Goal: Information Seeking & Learning: Learn about a topic

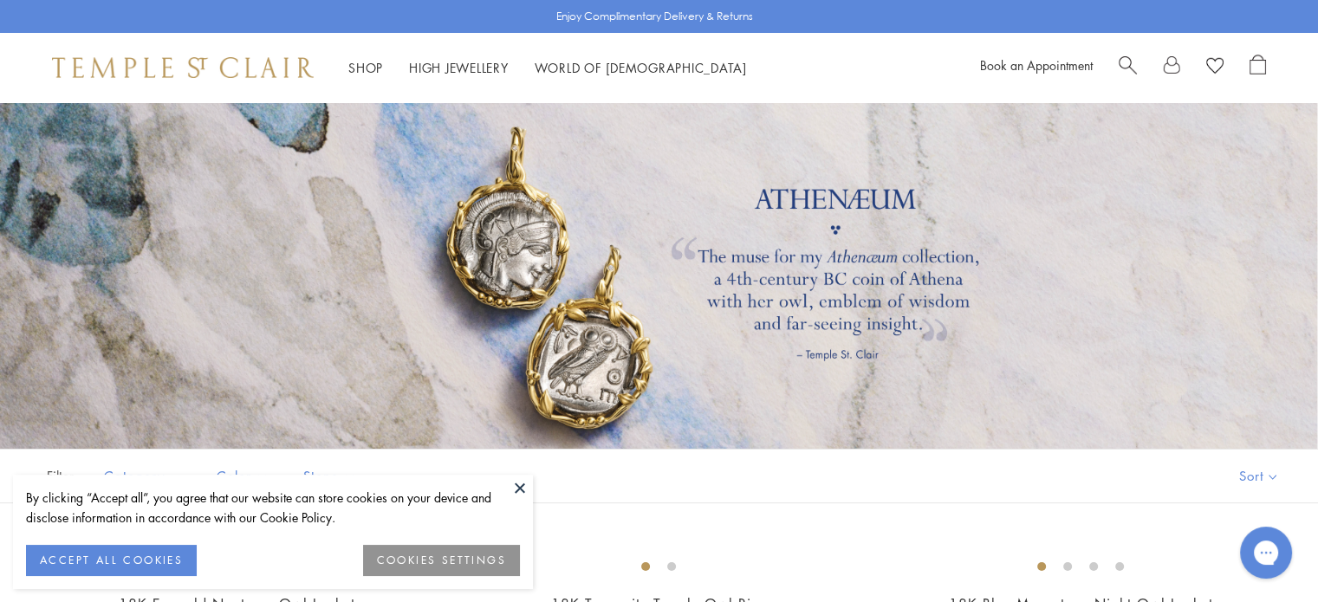
click at [558, 402] on div at bounding box center [659, 275] width 1318 height 347
click at [571, 373] on div at bounding box center [659, 275] width 1318 height 347
click at [114, 557] on button "ACCEPT ALL COOKIES" at bounding box center [111, 560] width 171 height 31
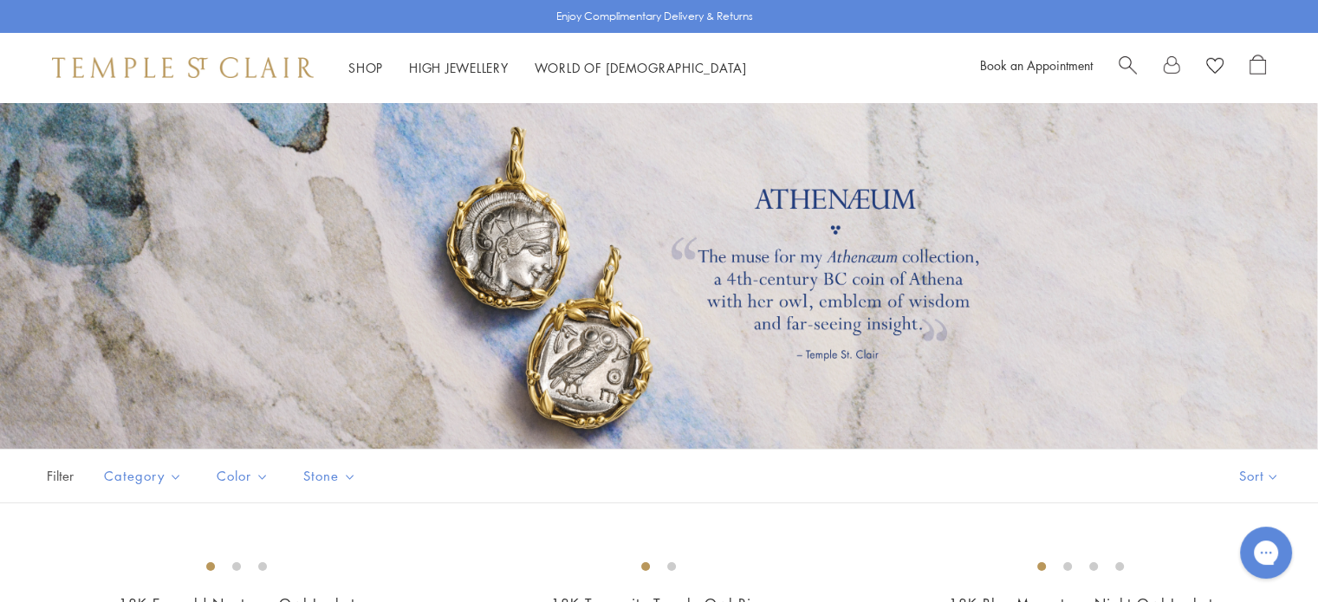
click at [513, 266] on div at bounding box center [659, 275] width 1318 height 347
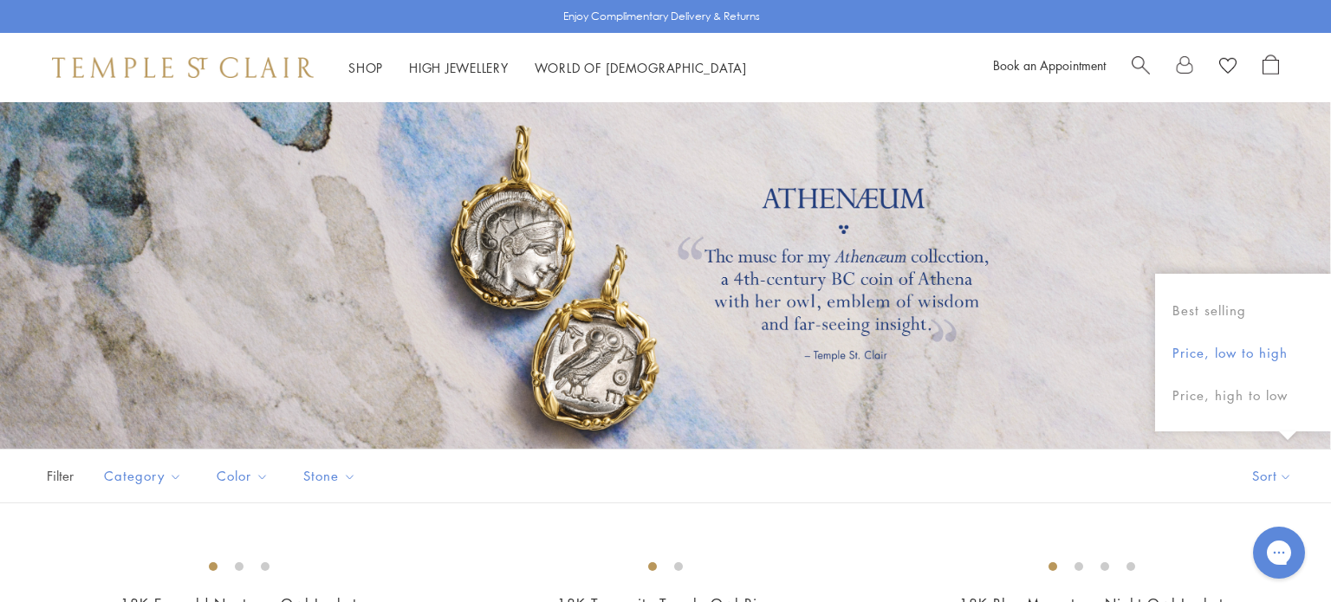
click at [1242, 355] on button "Price, low to high" at bounding box center [1243, 353] width 176 height 42
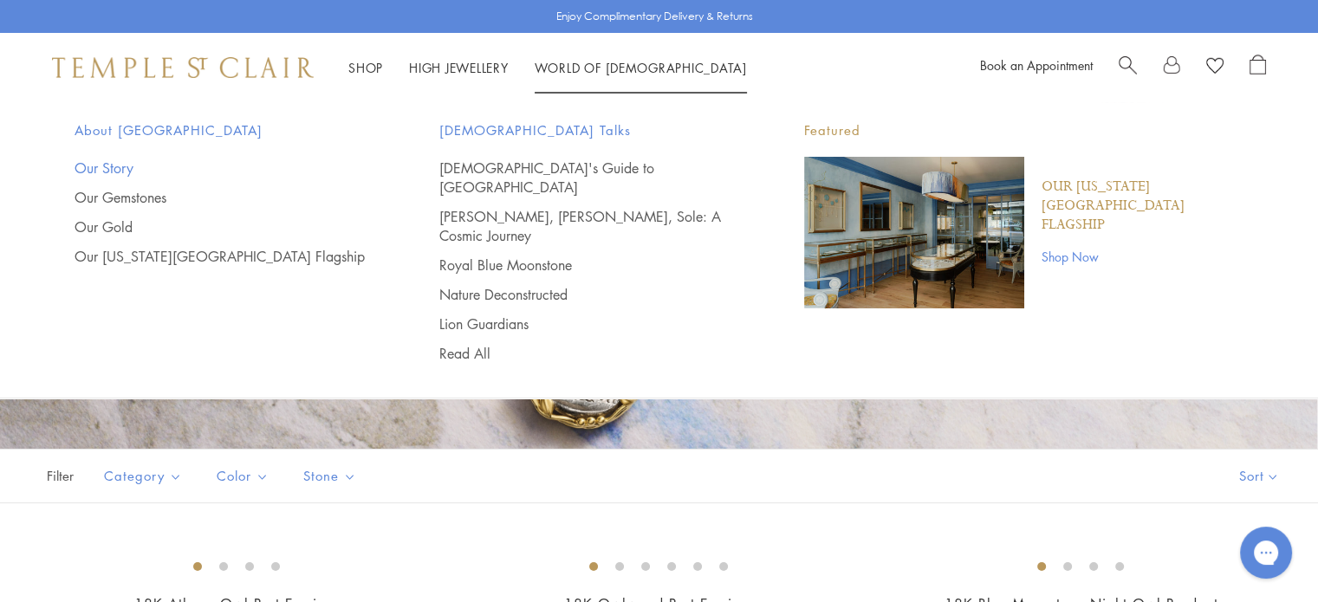
click at [114, 169] on link "Our Story" at bounding box center [222, 168] width 295 height 19
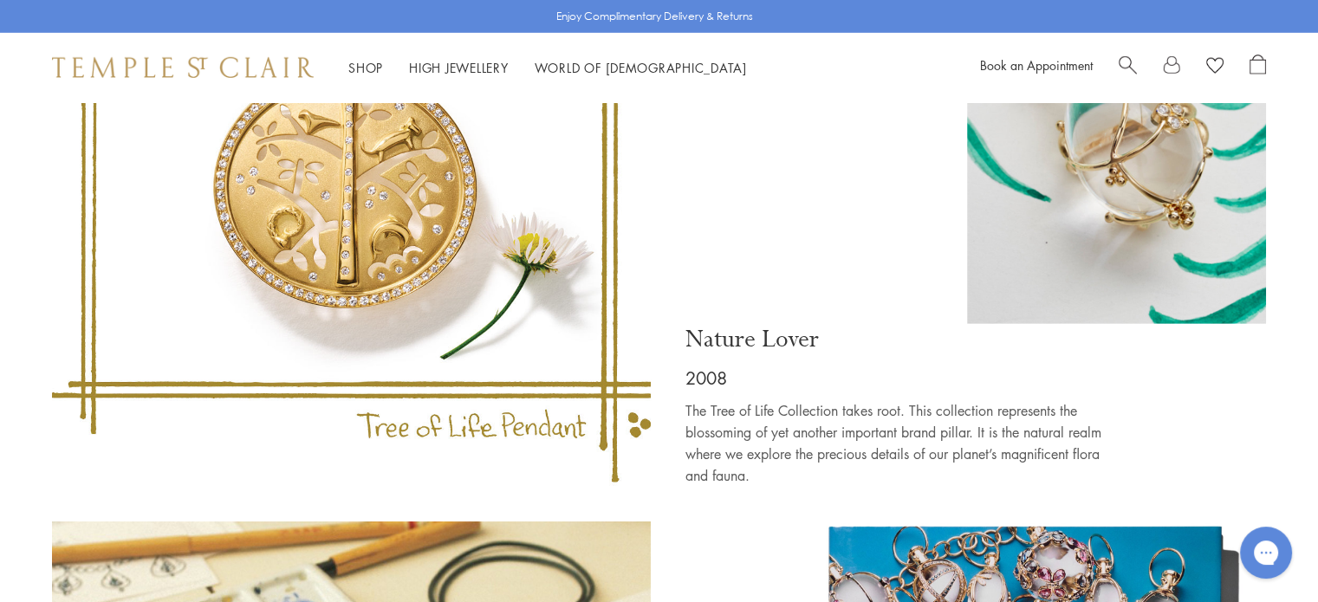
scroll to position [5199, 0]
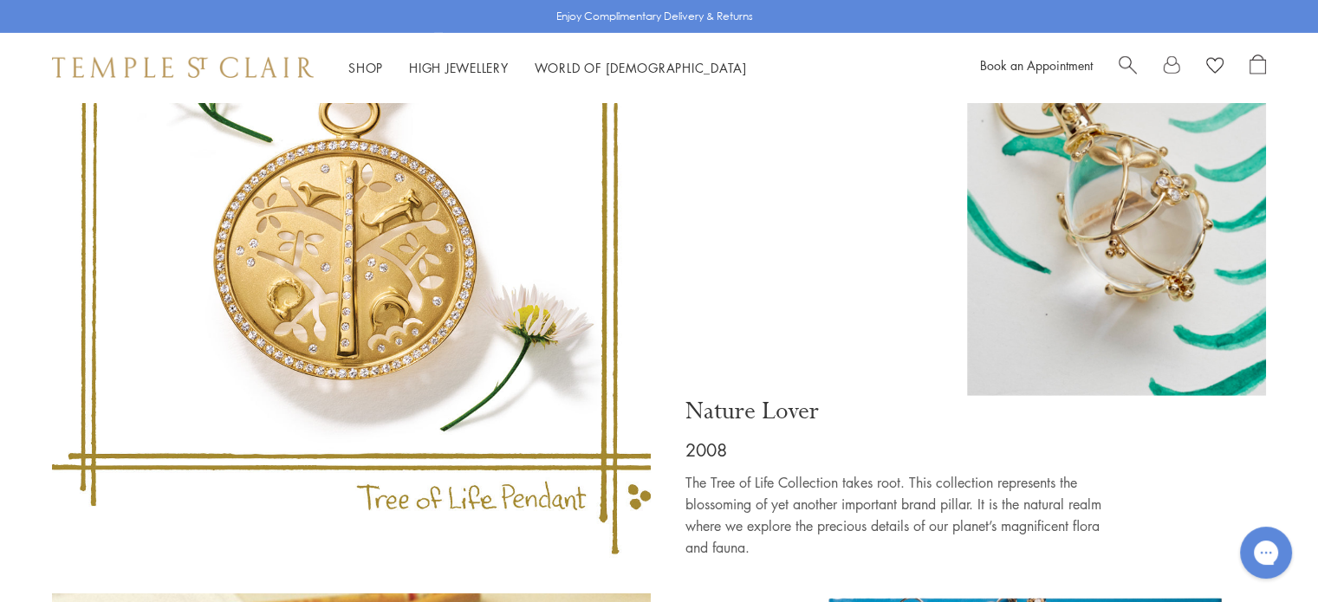
click at [299, 191] on img at bounding box center [351, 228] width 599 height 661
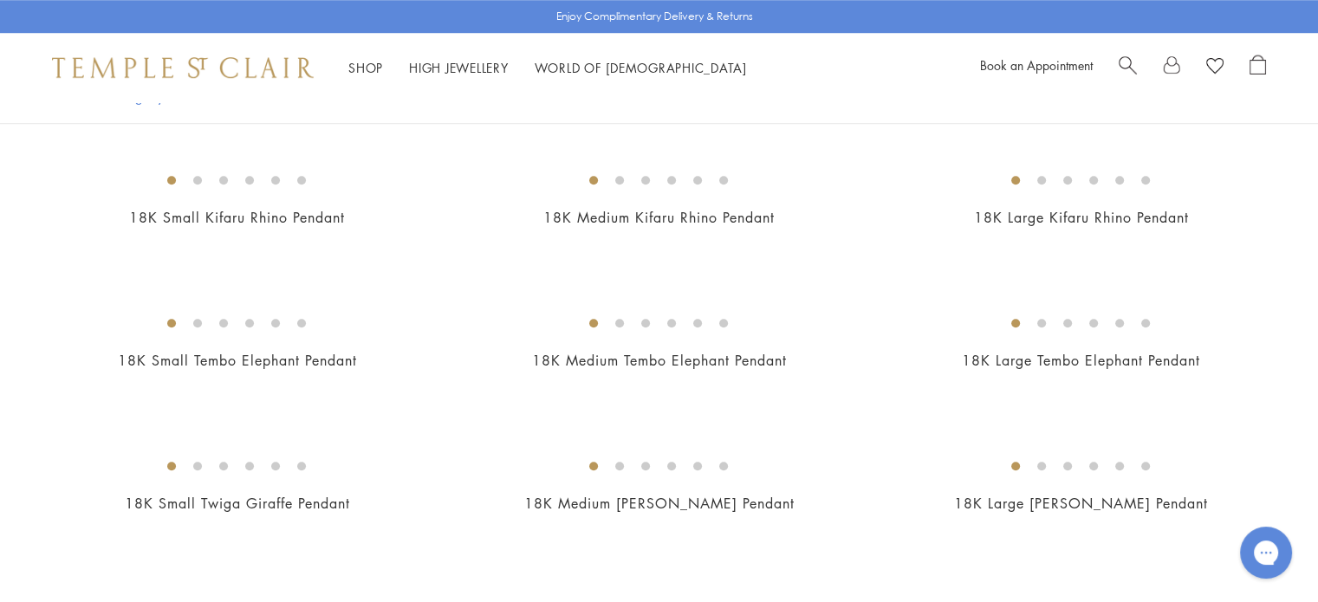
scroll to position [1381, 0]
